Goal: Information Seeking & Learning: Learn about a topic

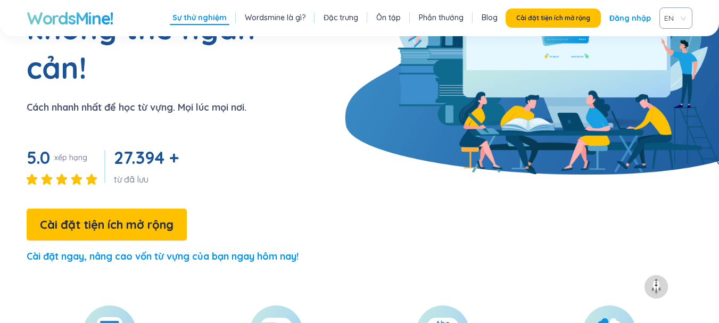
scroll to position [344, 0]
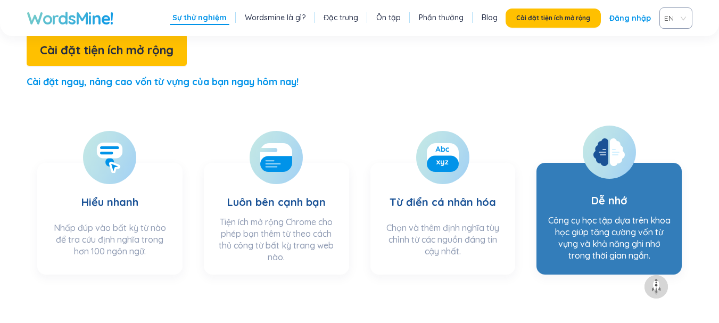
click at [607, 128] on div at bounding box center [609, 152] width 53 height 53
click at [608, 172] on h3 "Dễ nhớ" at bounding box center [609, 190] width 36 height 37
click at [602, 138] on icon at bounding box center [600, 152] width 15 height 28
click at [631, 215] on font "Công cụ học tập dựa trên khoa học giúp tăng cường vốn từ vựng và khả năng ghi n…" at bounding box center [609, 238] width 122 height 46
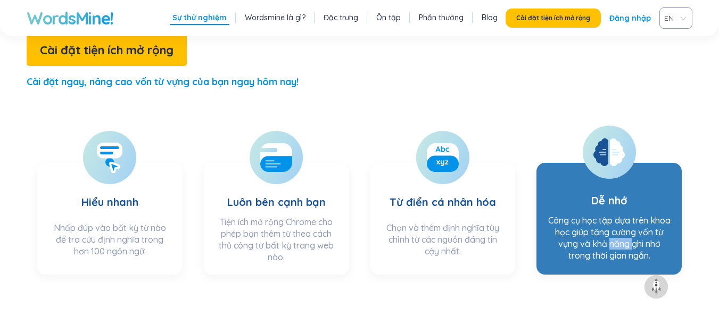
click at [631, 215] on font "Công cụ học tập dựa trên khoa học giúp tăng cường vốn từ vựng và khả năng ghi n…" at bounding box center [609, 238] width 122 height 46
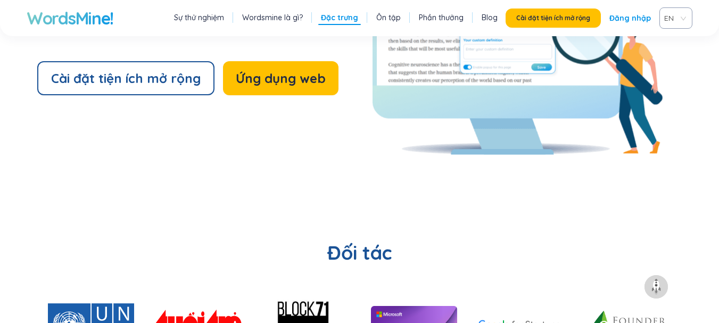
scroll to position [1729, 0]
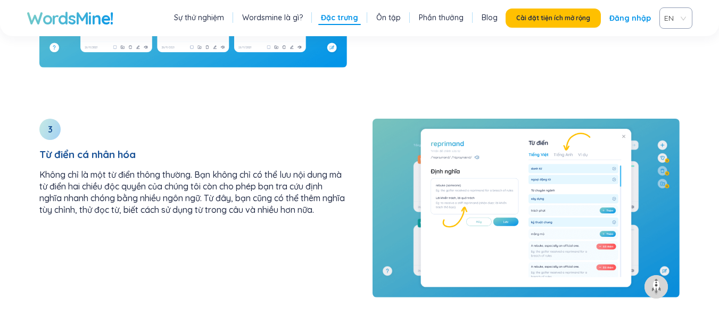
click at [667, 30] on div "WordsMine! Sự thử nghiệm Wordsmine là gì? Đặc trưng Ôn tập Phần thưởng Blog Cài…" at bounding box center [359, 18] width 719 height 36
click at [576, 12] on button "Cài đặt tiện ích mở rộng" at bounding box center [553, 18] width 95 height 19
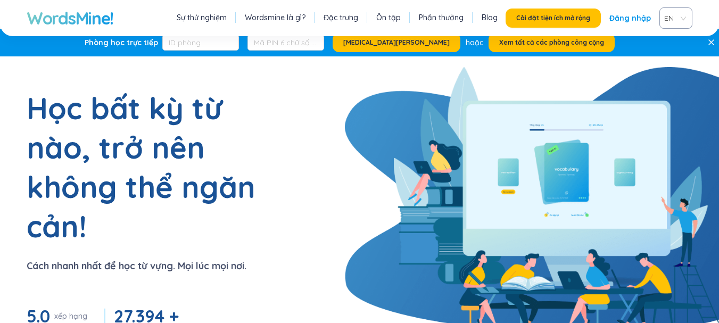
scroll to position [0, 0]
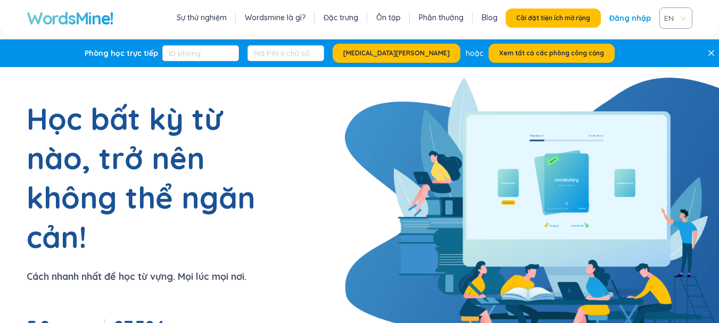
click at [638, 21] on font "Đăng nhập" at bounding box center [630, 18] width 42 height 10
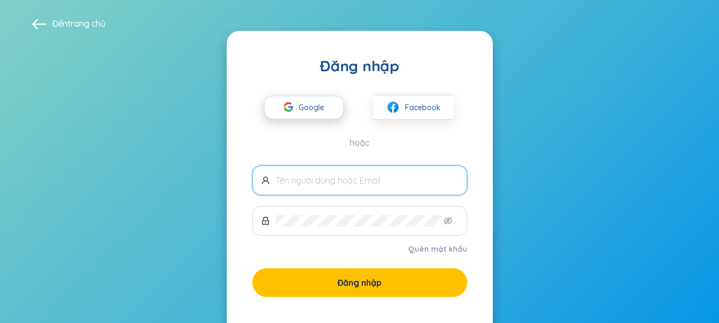
click at [307, 106] on font "Google" at bounding box center [312, 108] width 26 height 10
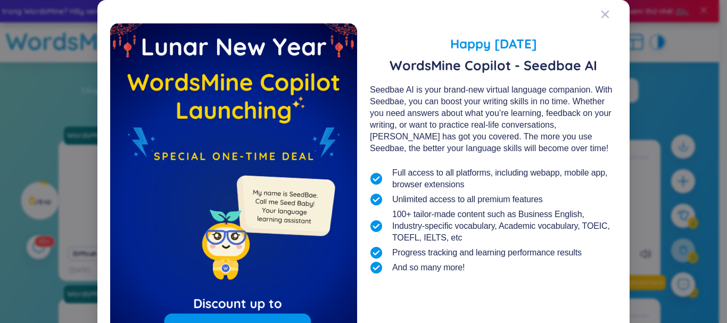
click at [606, 10] on span "Close" at bounding box center [615, 14] width 29 height 29
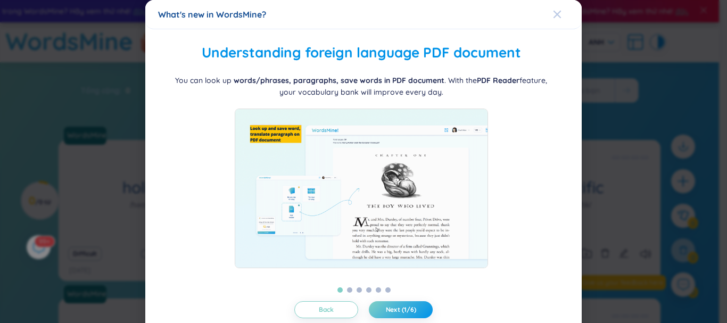
click at [553, 8] on div "Close" at bounding box center [557, 14] width 9 height 29
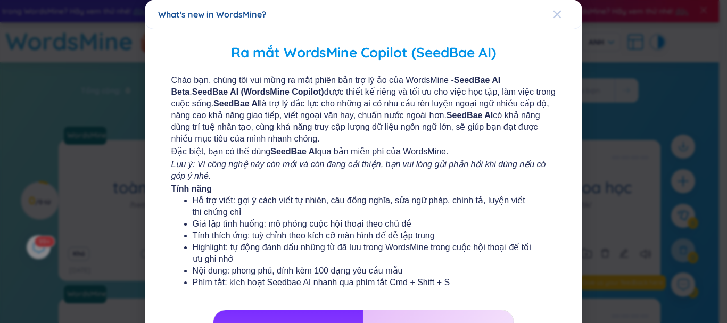
click at [553, 15] on icon "Đóng" at bounding box center [556, 14] width 7 height 7
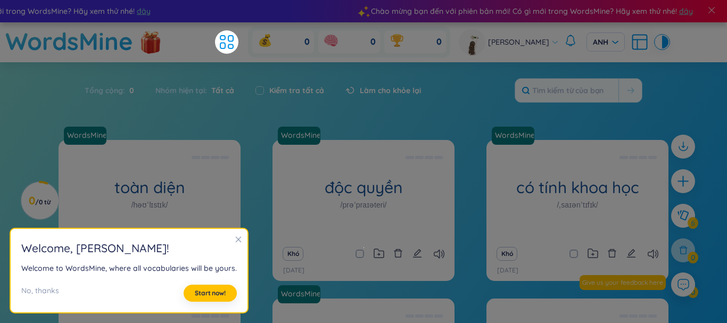
drag, startPoint x: 726, startPoint y: 73, endPoint x: 726, endPoint y: 217, distance: 143.7
click at [726, 217] on html "Chào mừng bạn đến với phiên bản mới! Có gì mới trong WordsMine? Hãy xem thử nhé…" at bounding box center [363, 161] width 727 height 323
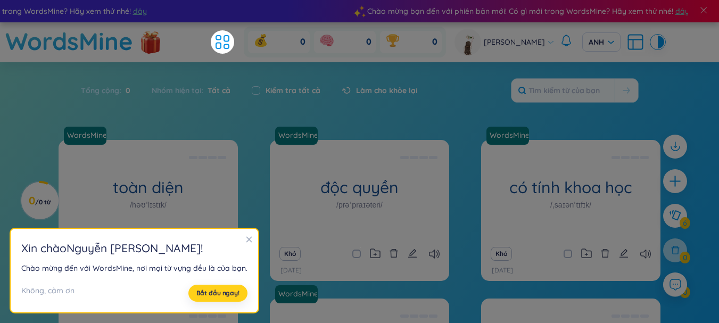
click at [220, 289] on font "Bắt đầu ngay!" at bounding box center [217, 293] width 43 height 8
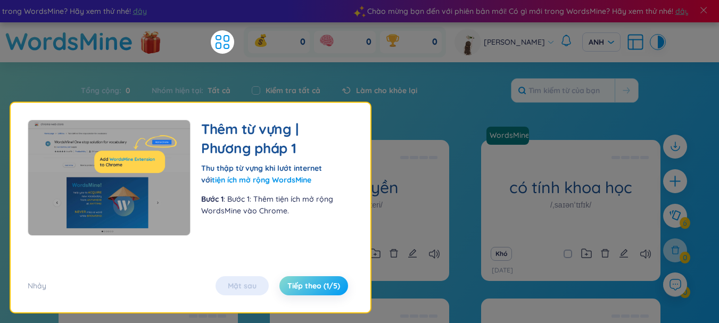
click at [310, 286] on font "Tiếp theo (1/5)" at bounding box center [313, 286] width 53 height 10
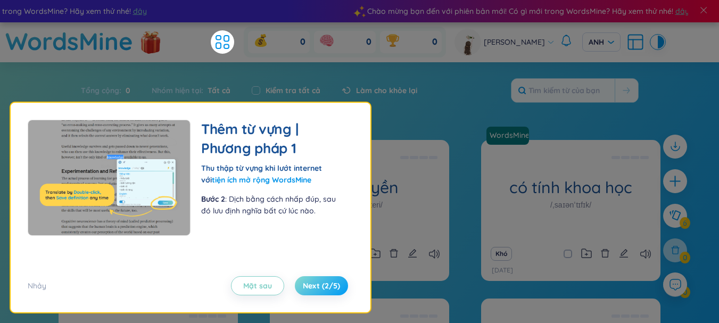
click at [310, 286] on span "Next (2/5)" at bounding box center [321, 285] width 37 height 11
click at [310, 286] on font "Tiếp theo (2/5)" at bounding box center [313, 286] width 54 height 10
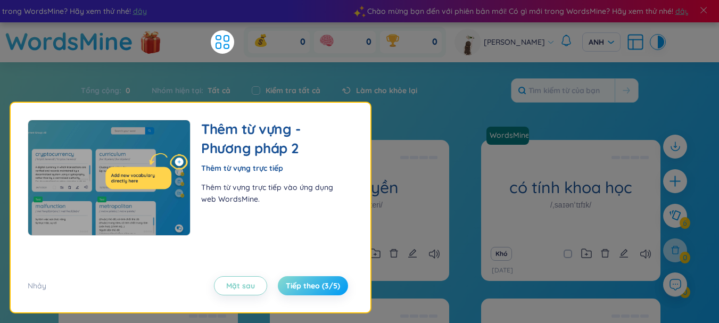
click at [310, 286] on font "Tiếp theo (3/5)" at bounding box center [313, 286] width 54 height 10
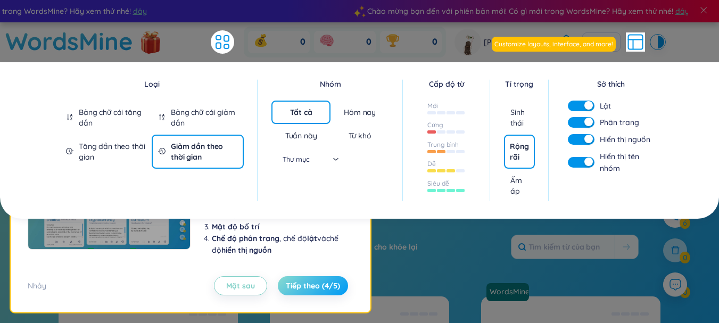
click at [310, 286] on font "Tiếp theo (4/5)" at bounding box center [313, 286] width 54 height 10
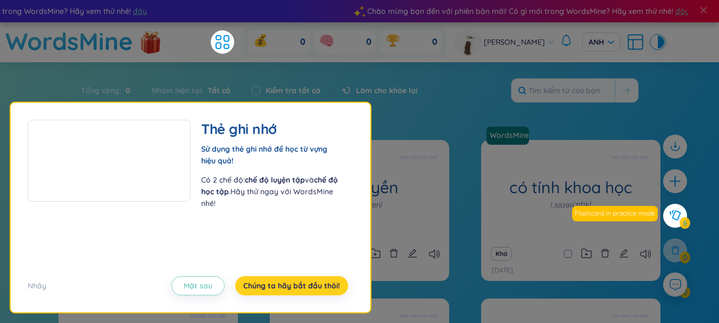
click at [310, 286] on span "Chúng ta hãy bắt đầu thôi!" at bounding box center [291, 285] width 97 height 11
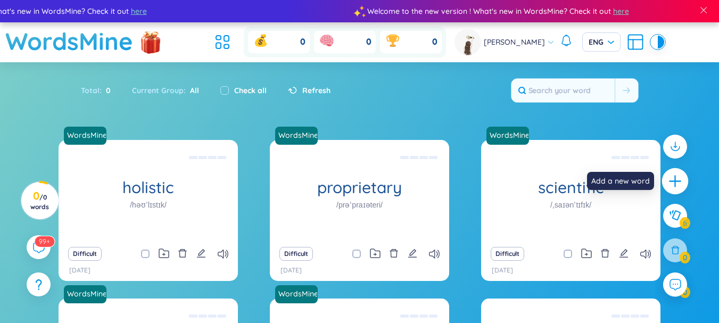
click at [673, 174] on icon "plus" at bounding box center [675, 181] width 15 height 15
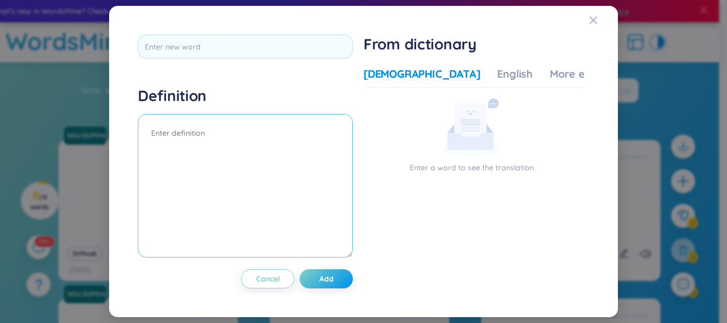
click at [296, 153] on textarea at bounding box center [245, 186] width 215 height 144
click at [197, 133] on textarea at bounding box center [245, 186] width 215 height 144
click at [600, 17] on span "Close" at bounding box center [603, 20] width 29 height 29
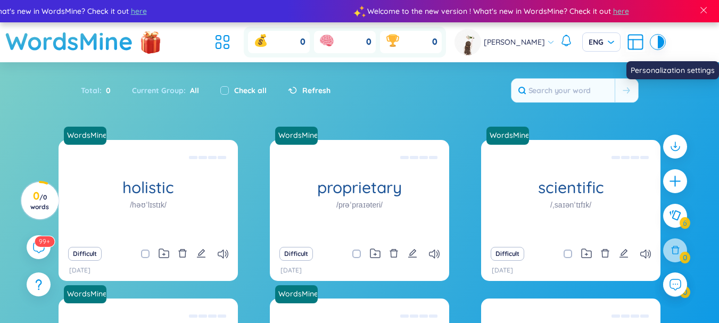
click at [639, 46] on icon at bounding box center [635, 41] width 19 height 19
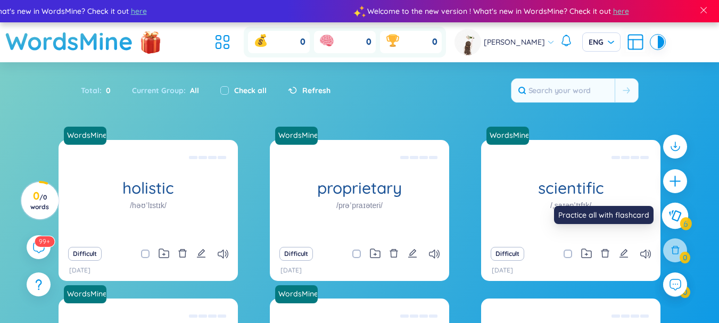
click at [682, 210] on button at bounding box center [675, 216] width 27 height 27
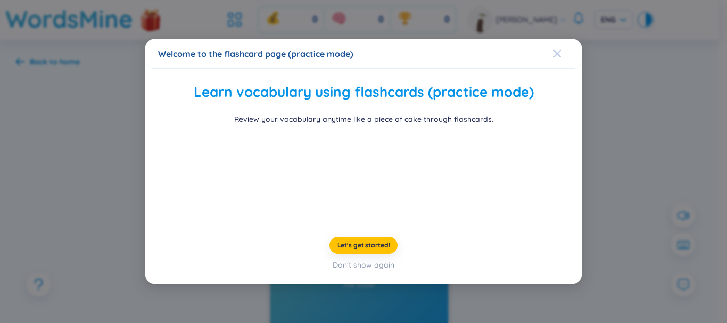
click at [553, 49] on icon "Close" at bounding box center [557, 53] width 9 height 9
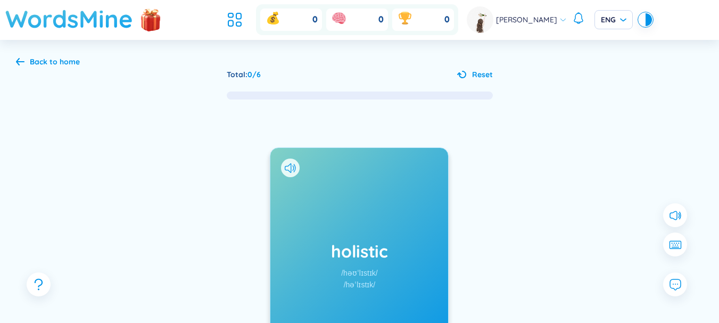
click at [41, 22] on h1 "WordsMine" at bounding box center [69, 19] width 128 height 38
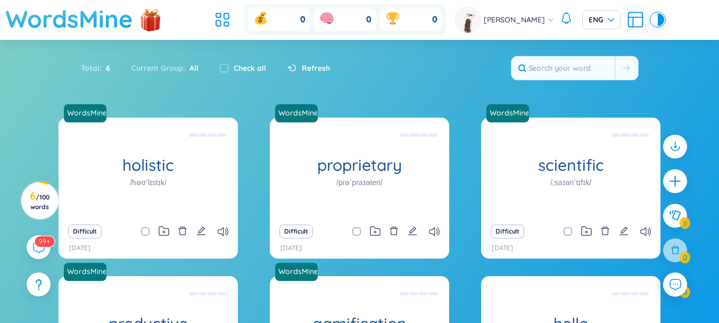
click at [81, 20] on h1 "WordsMine" at bounding box center [69, 19] width 128 height 38
click at [225, 19] on icon at bounding box center [226, 16] width 5 height 6
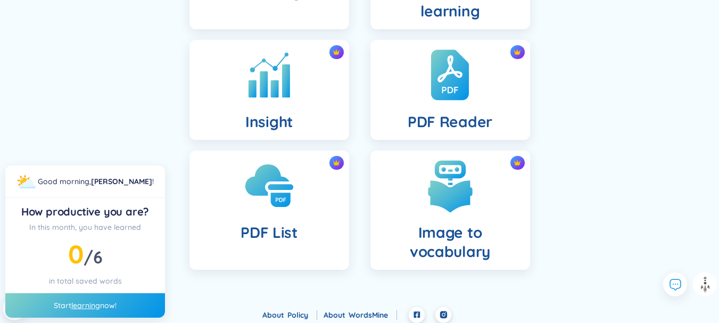
scroll to position [426, 0]
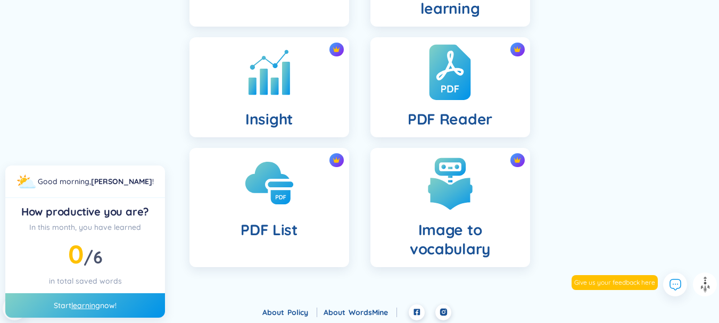
click at [487, 83] on div "PDF Reader" at bounding box center [450, 87] width 160 height 100
